Goal: Transaction & Acquisition: Purchase product/service

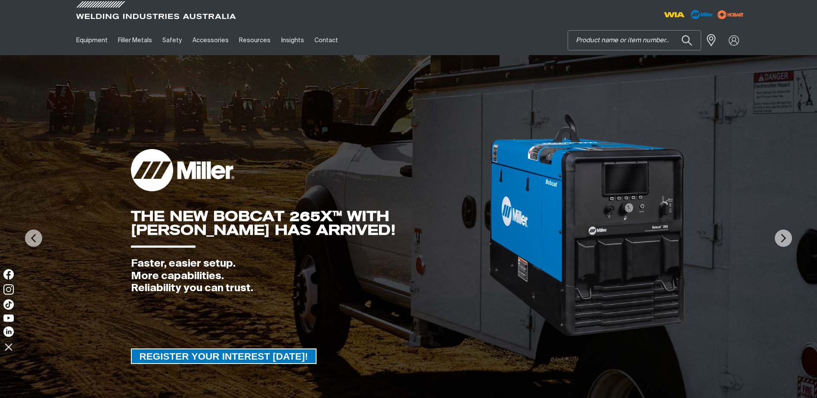
click at [637, 41] on input "Search" at bounding box center [634, 40] width 133 height 19
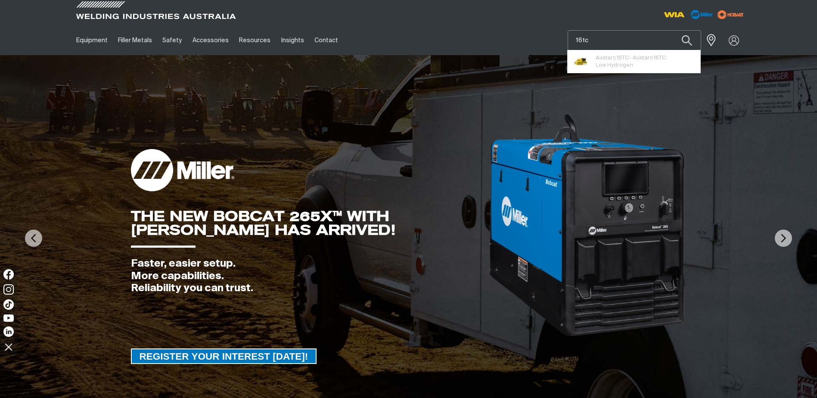
type input "16tc"
click at [672, 30] on button "Search products" at bounding box center [686, 40] width 29 height 20
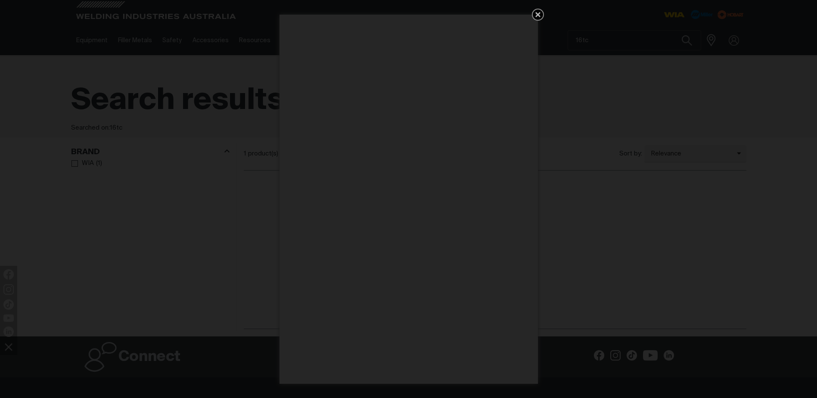
click at [538, 16] on icon "Get 5 WIA Welding Guides Free!" at bounding box center [537, 14] width 10 height 10
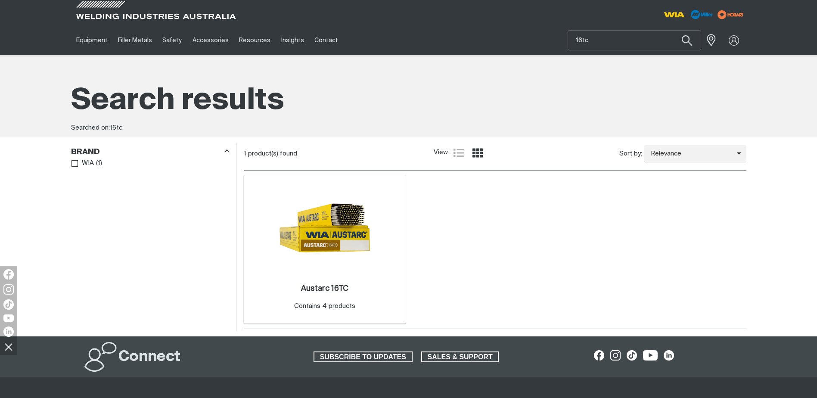
click at [347, 273] on img at bounding box center [324, 228] width 92 height 92
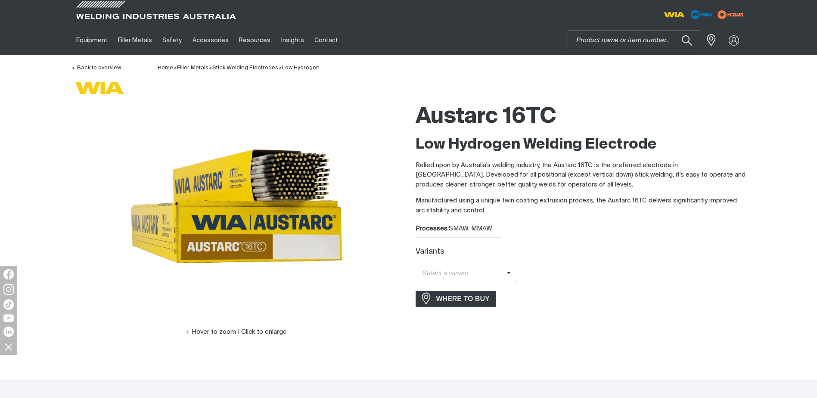
click at [459, 269] on span "Select a variant" at bounding box center [460, 274] width 91 height 10
